Goal: Information Seeking & Learning: Learn about a topic

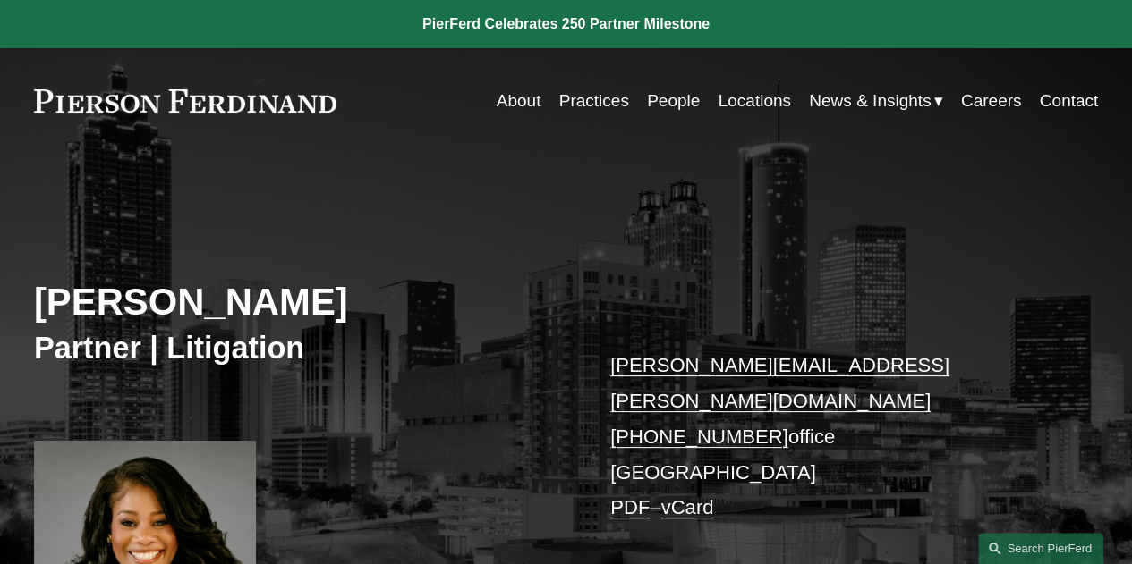
click at [669, 107] on link "People" at bounding box center [673, 101] width 53 height 34
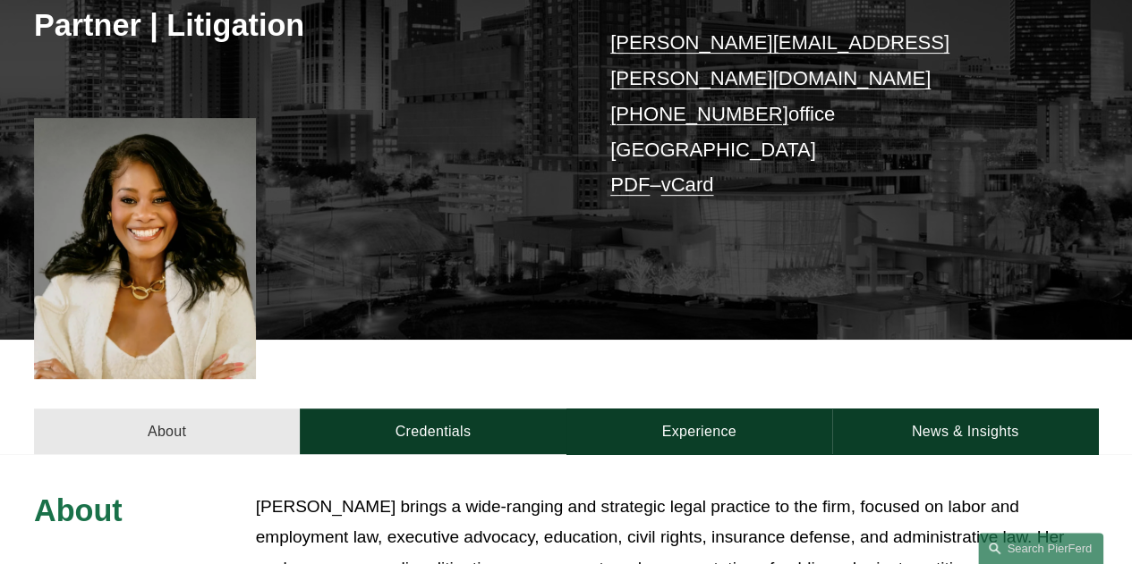
click at [128, 409] on link "About" at bounding box center [167, 432] width 266 height 46
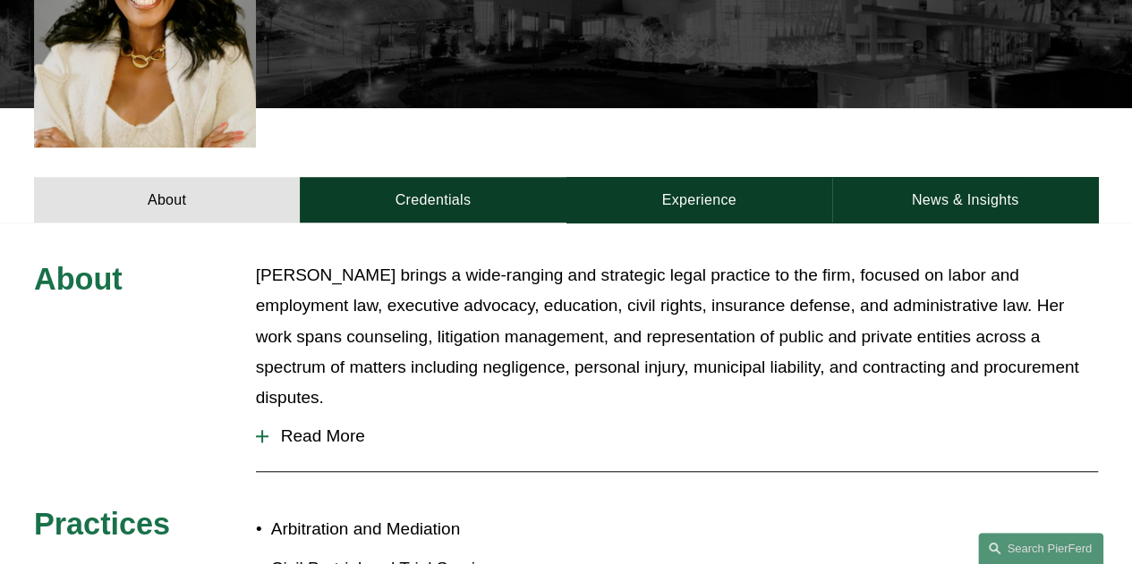
scroll to position [538, 0]
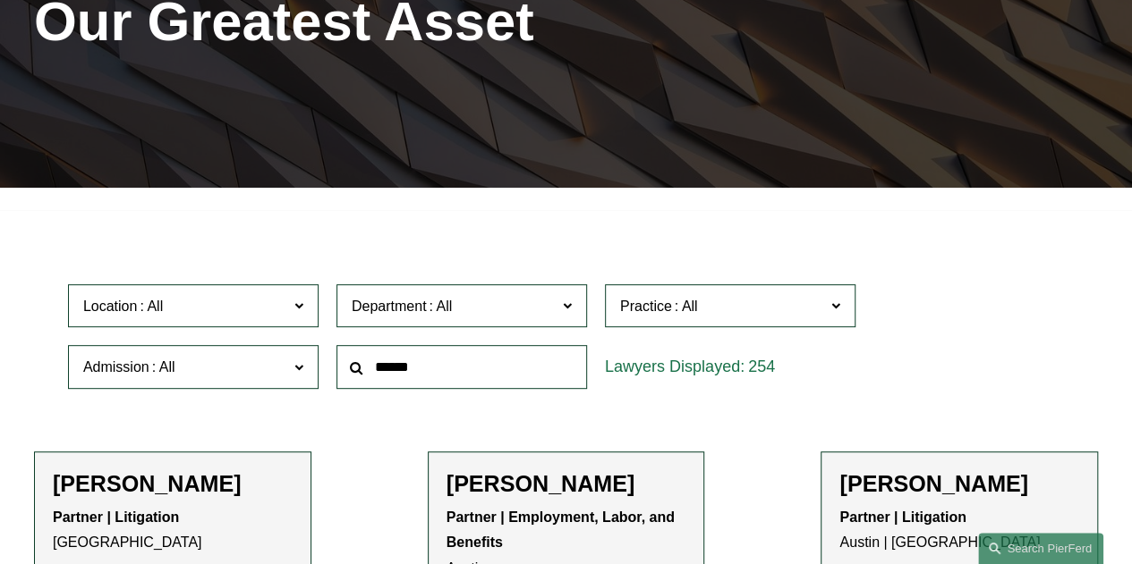
scroll to position [347, 0]
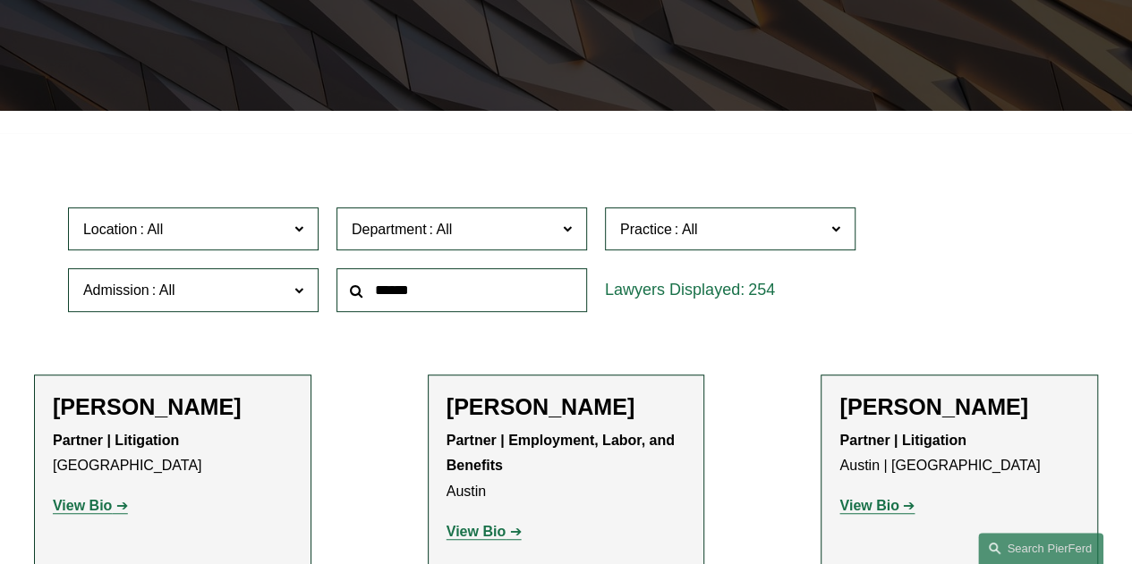
click at [407, 291] on input "text" at bounding box center [461, 290] width 250 height 44
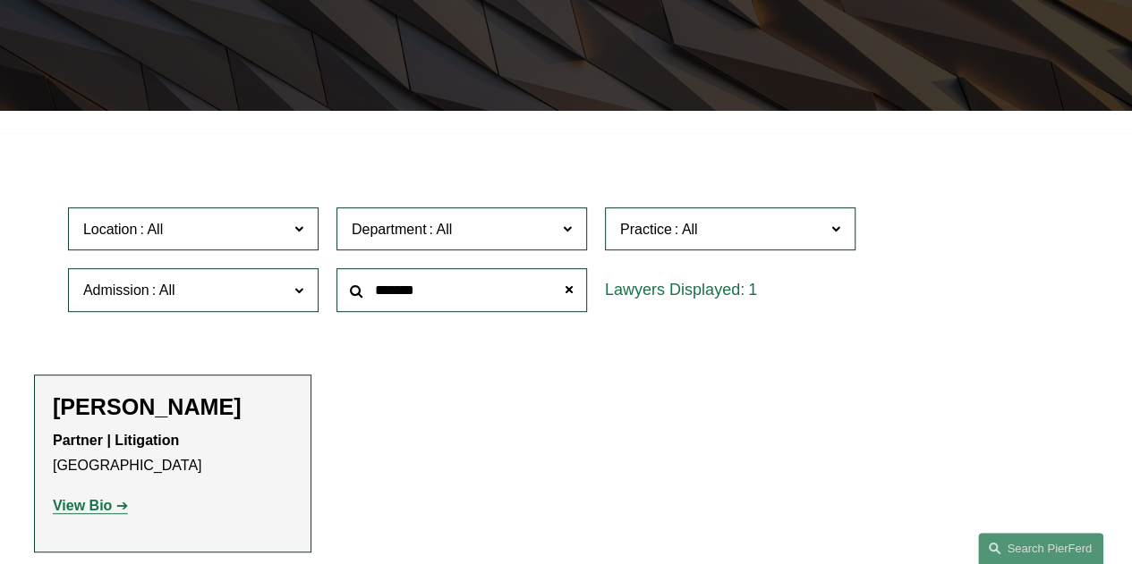
type input "*******"
click at [91, 511] on strong "View Bio" at bounding box center [82, 505] width 59 height 15
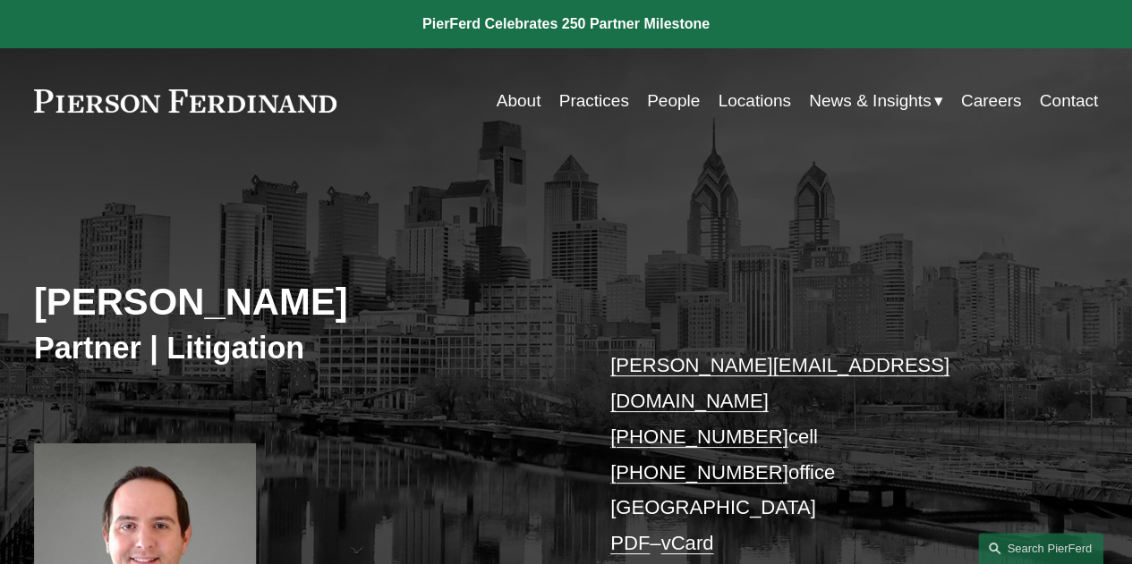
drag, startPoint x: 386, startPoint y: 34, endPoint x: 304, endPoint y: 228, distance: 210.5
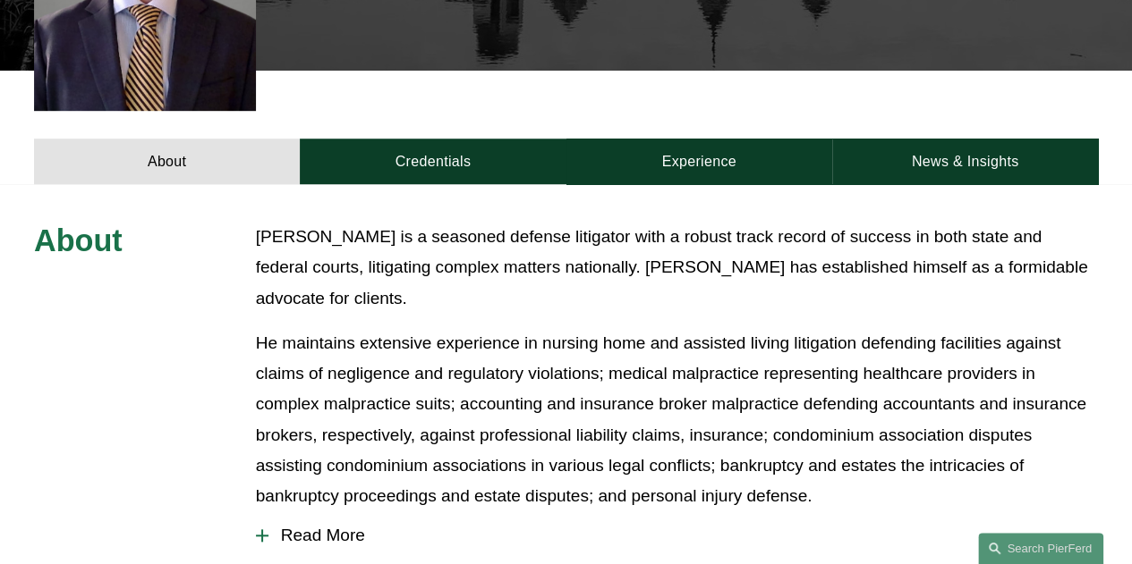
scroll to position [607, 0]
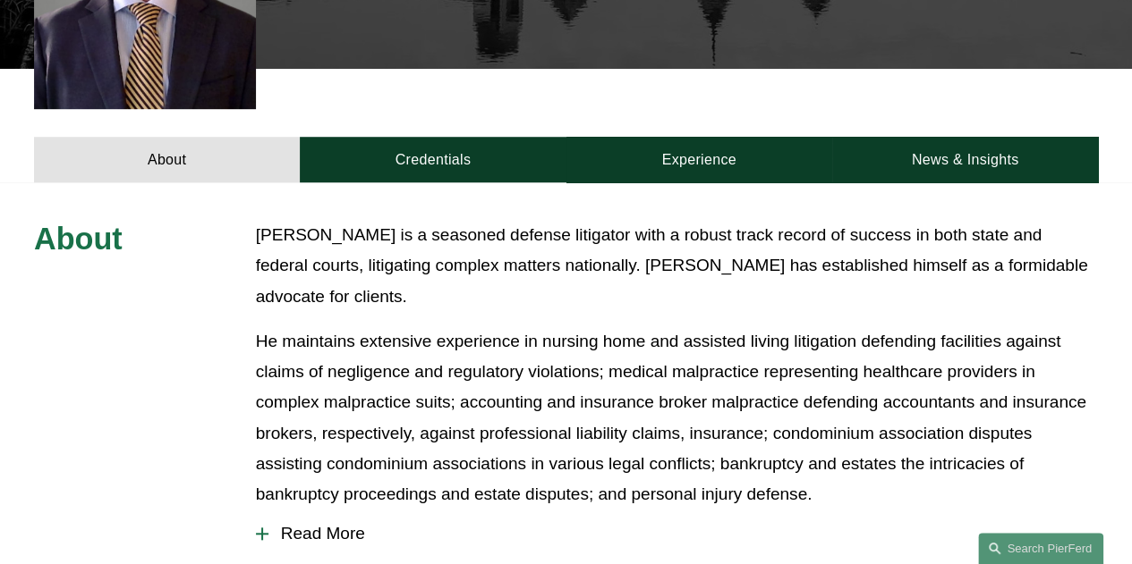
click at [296, 524] on span "Read More" at bounding box center [682, 534] width 829 height 20
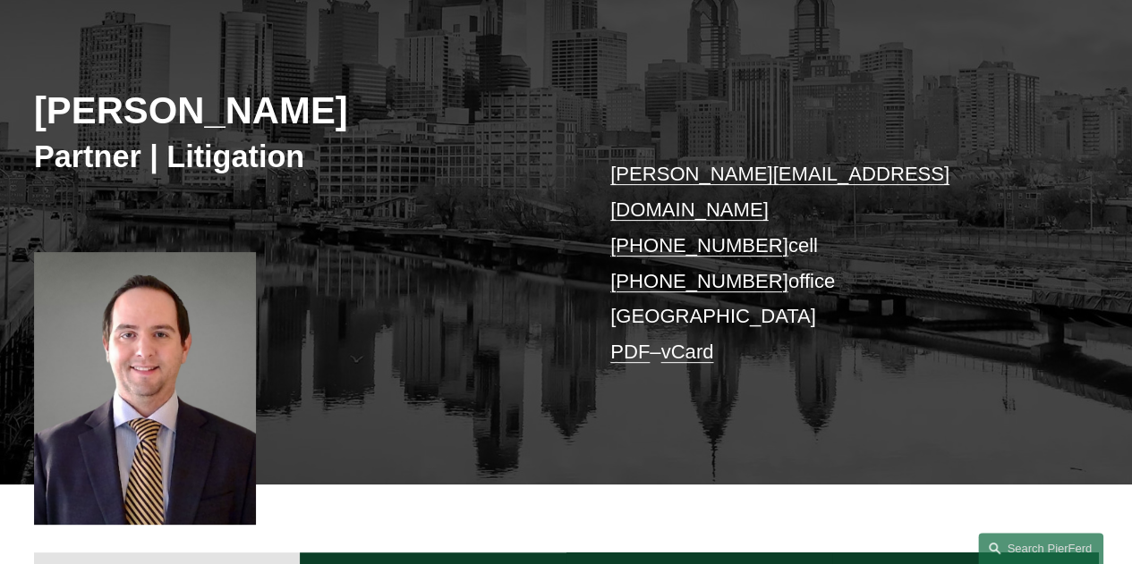
scroll to position [0, 0]
